Goal: Navigation & Orientation: Understand site structure

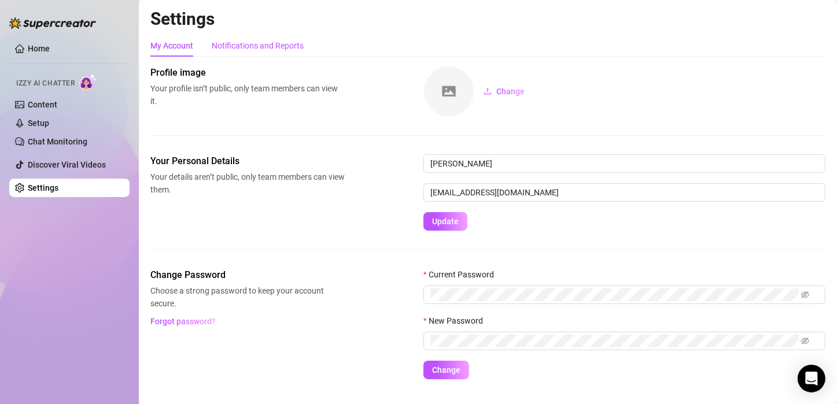
click at [283, 42] on div "Notifications and Reports" at bounding box center [258, 45] width 92 height 13
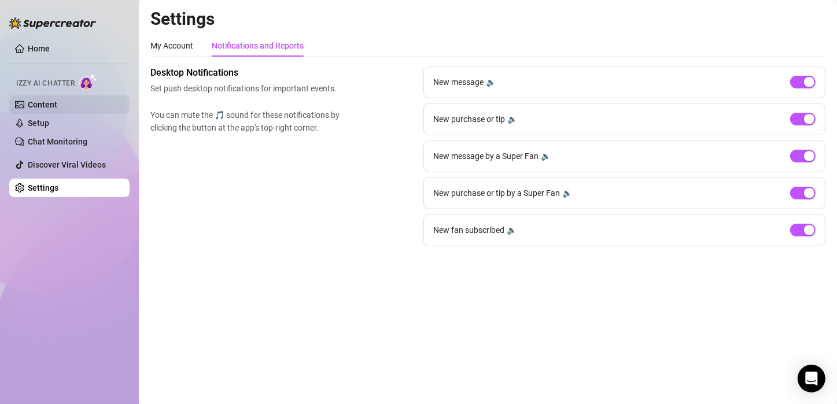
click at [47, 102] on link "Content" at bounding box center [43, 104] width 30 height 9
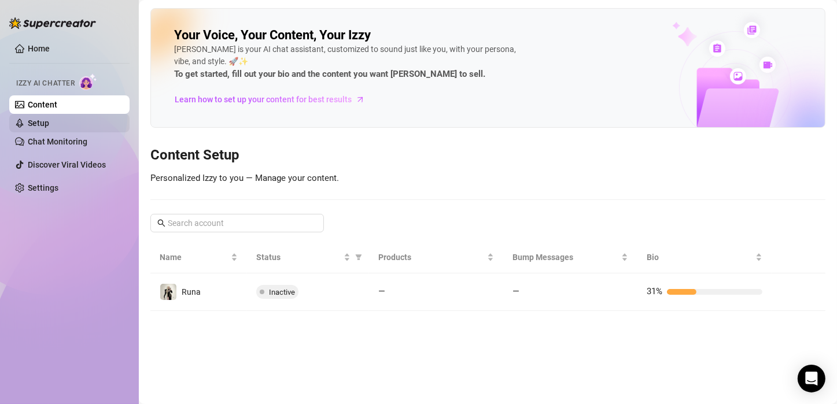
click at [44, 128] on link "Setup" at bounding box center [38, 123] width 21 height 9
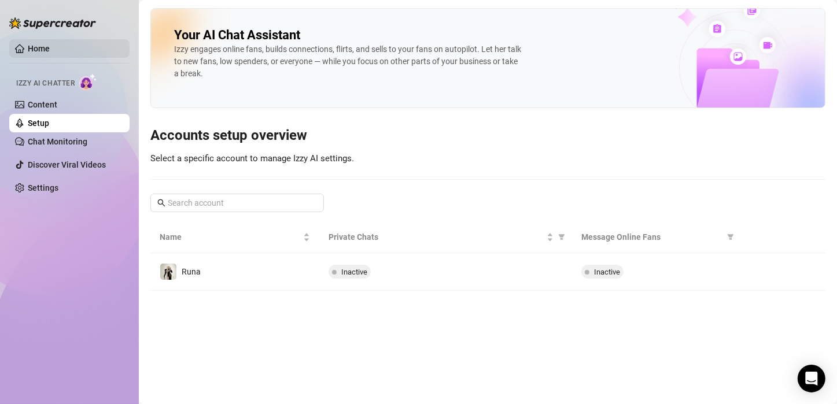
click at [35, 44] on link "Home" at bounding box center [39, 48] width 22 height 9
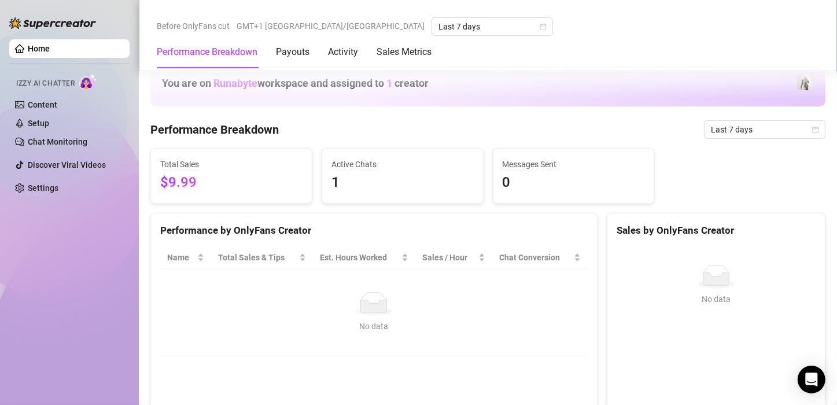
scroll to position [1636, 0]
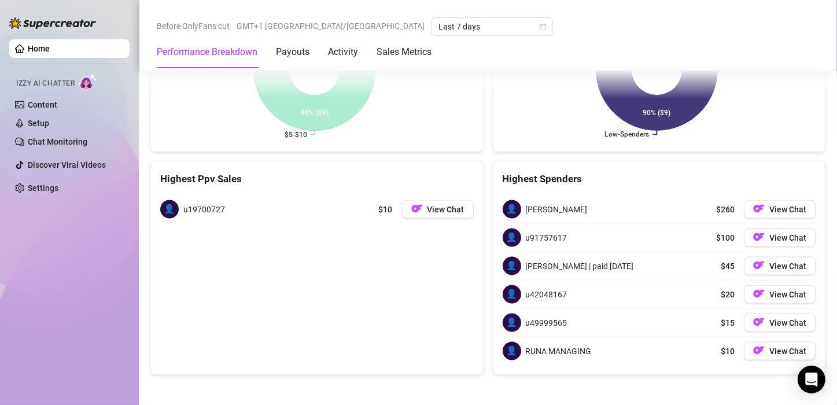
click at [415, 274] on div "Highest Ppv Sales 👤 u19700727 $10 View Chat" at bounding box center [316, 267] width 333 height 213
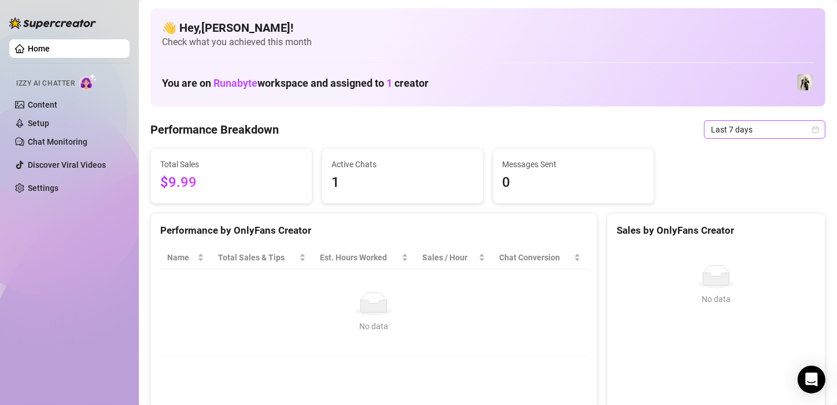
click at [415, 132] on span "Last 7 days" at bounding box center [765, 129] width 108 height 17
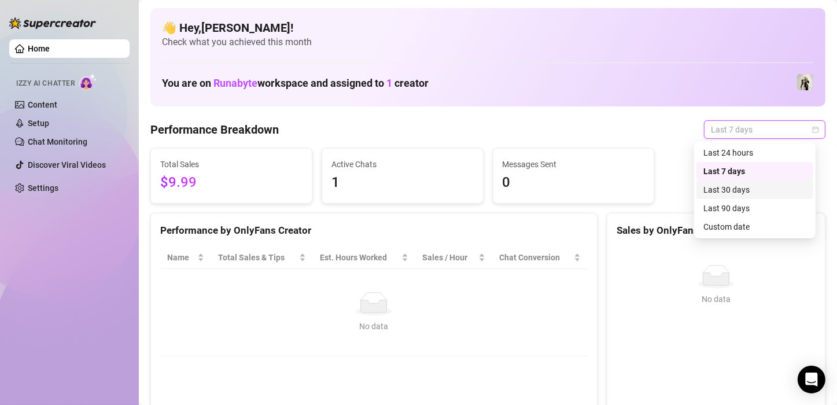
click at [415, 192] on div "Last 30 days" at bounding box center [754, 189] width 103 height 13
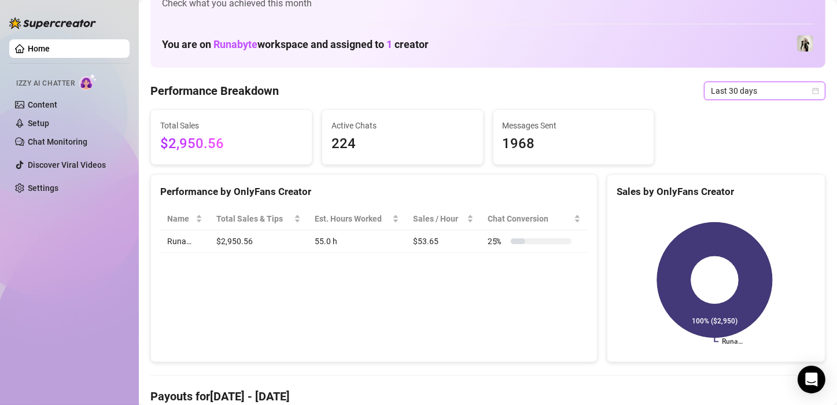
scroll to position [34, 0]
